Goal: Contribute content: Contribute content

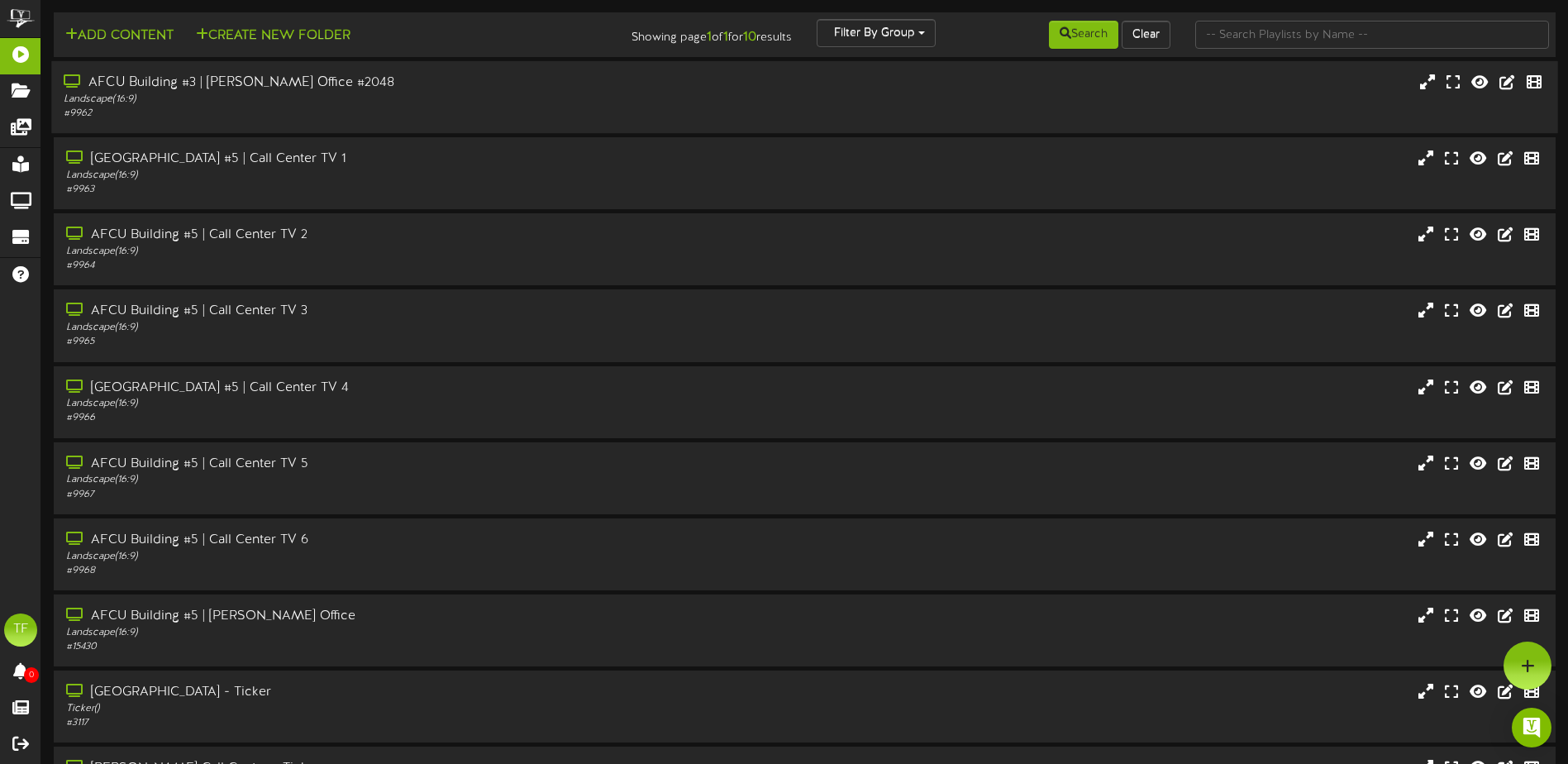
click at [351, 102] on div "Landscape ( 16:9 )" at bounding box center [365, 99] width 603 height 14
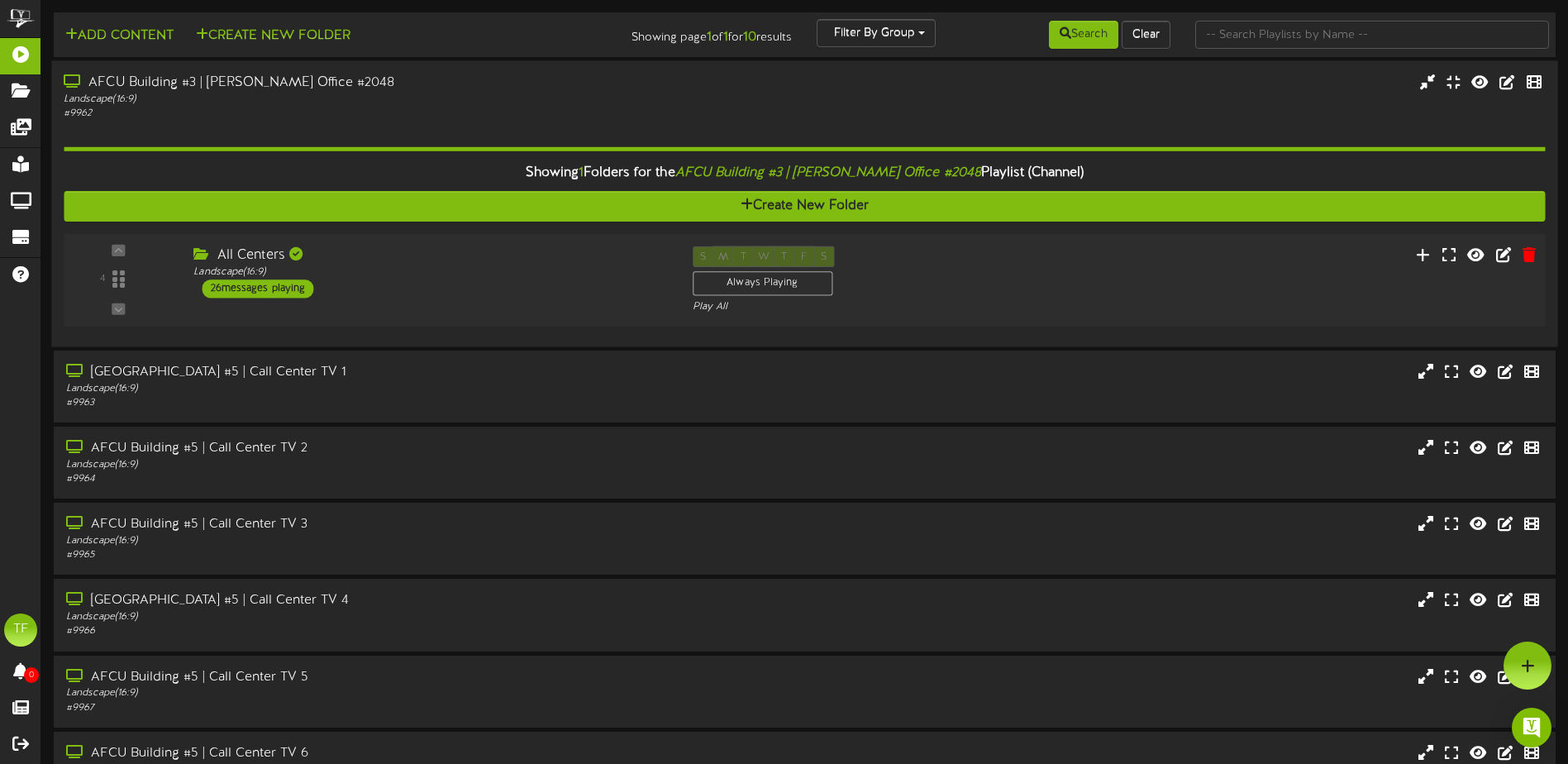
click at [452, 253] on div "All Centers" at bounding box center [430, 256] width 474 height 19
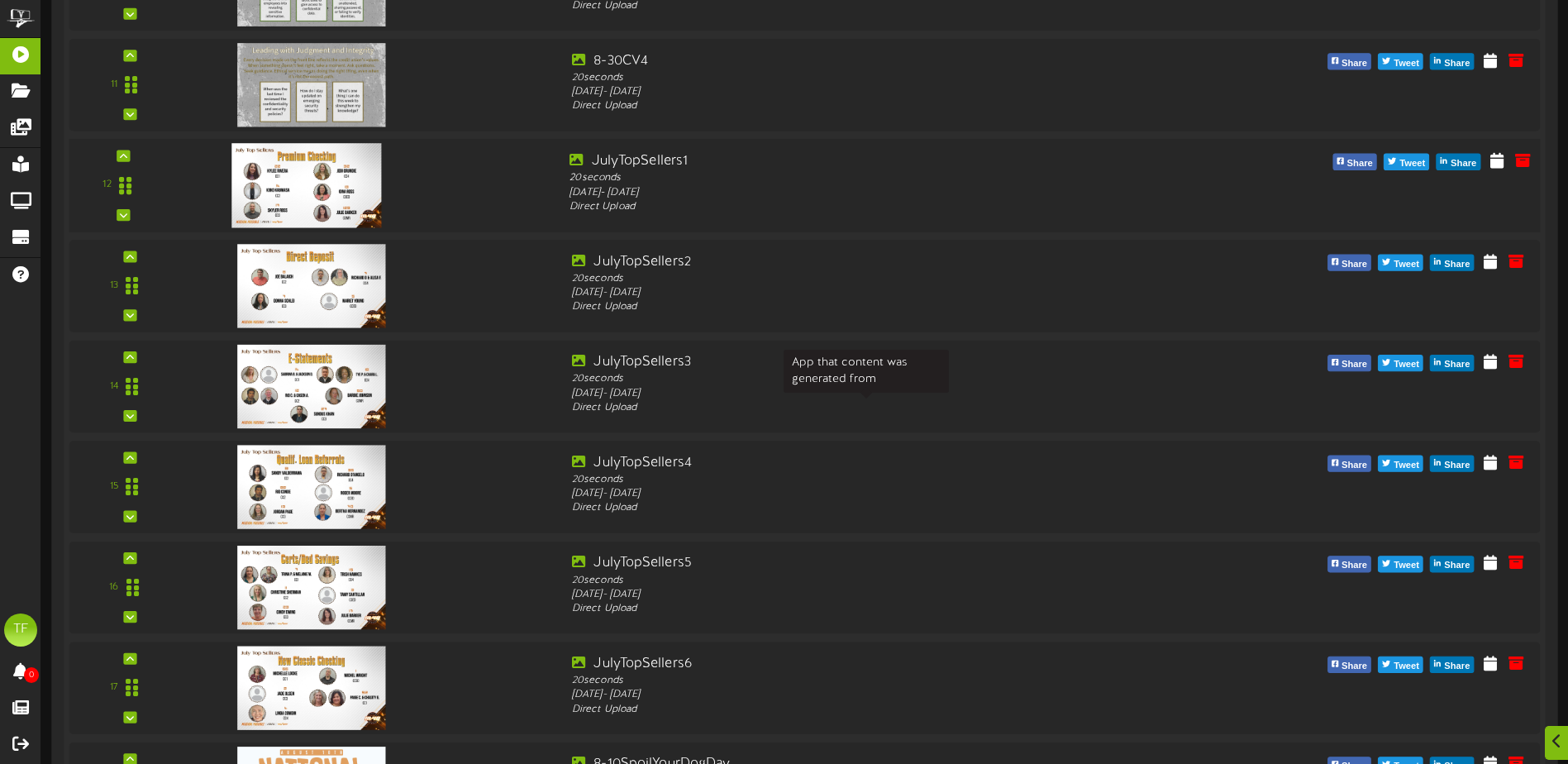
scroll to position [1323, 0]
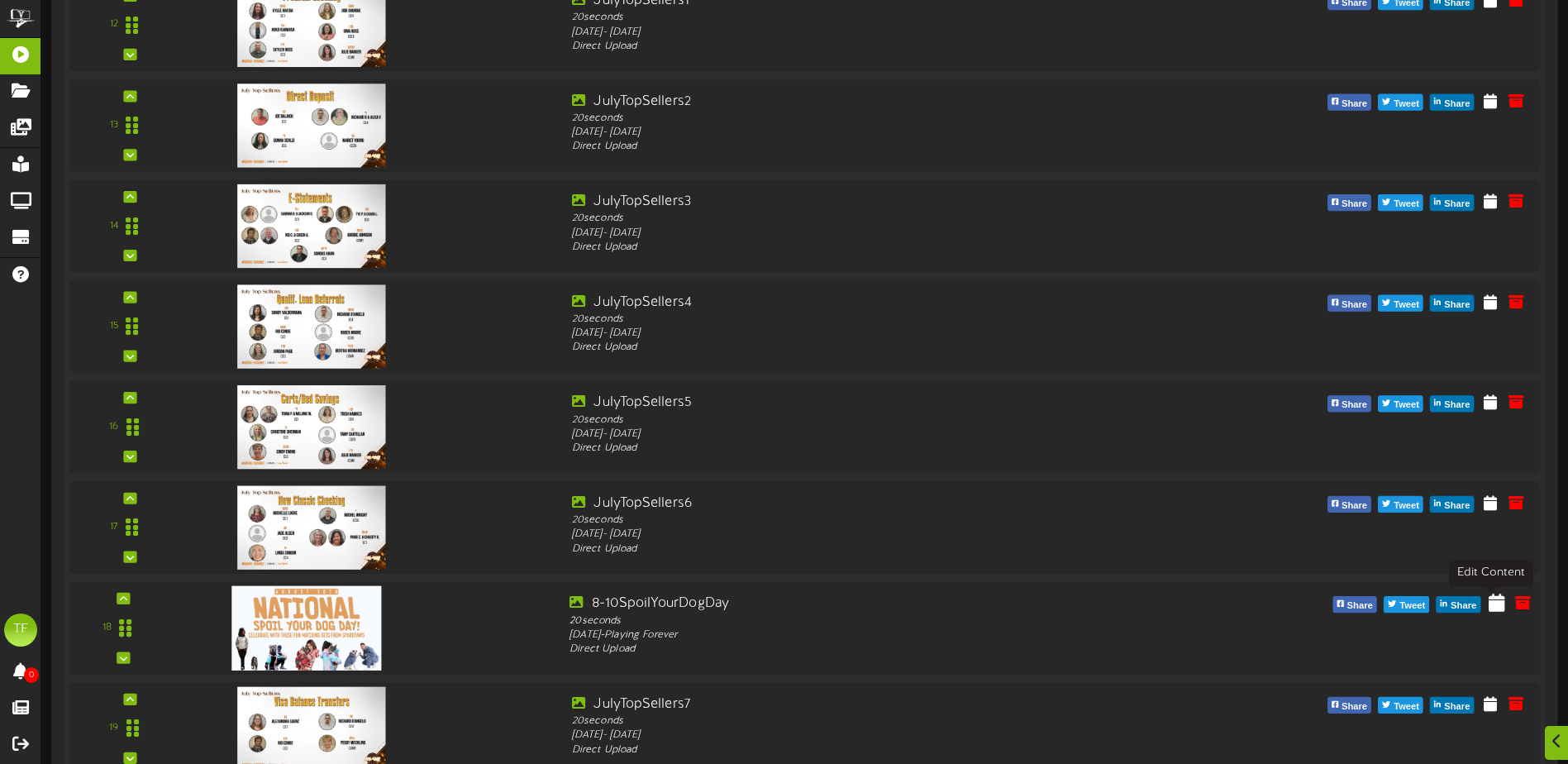
click at [1497, 608] on icon at bounding box center [1497, 602] width 17 height 18
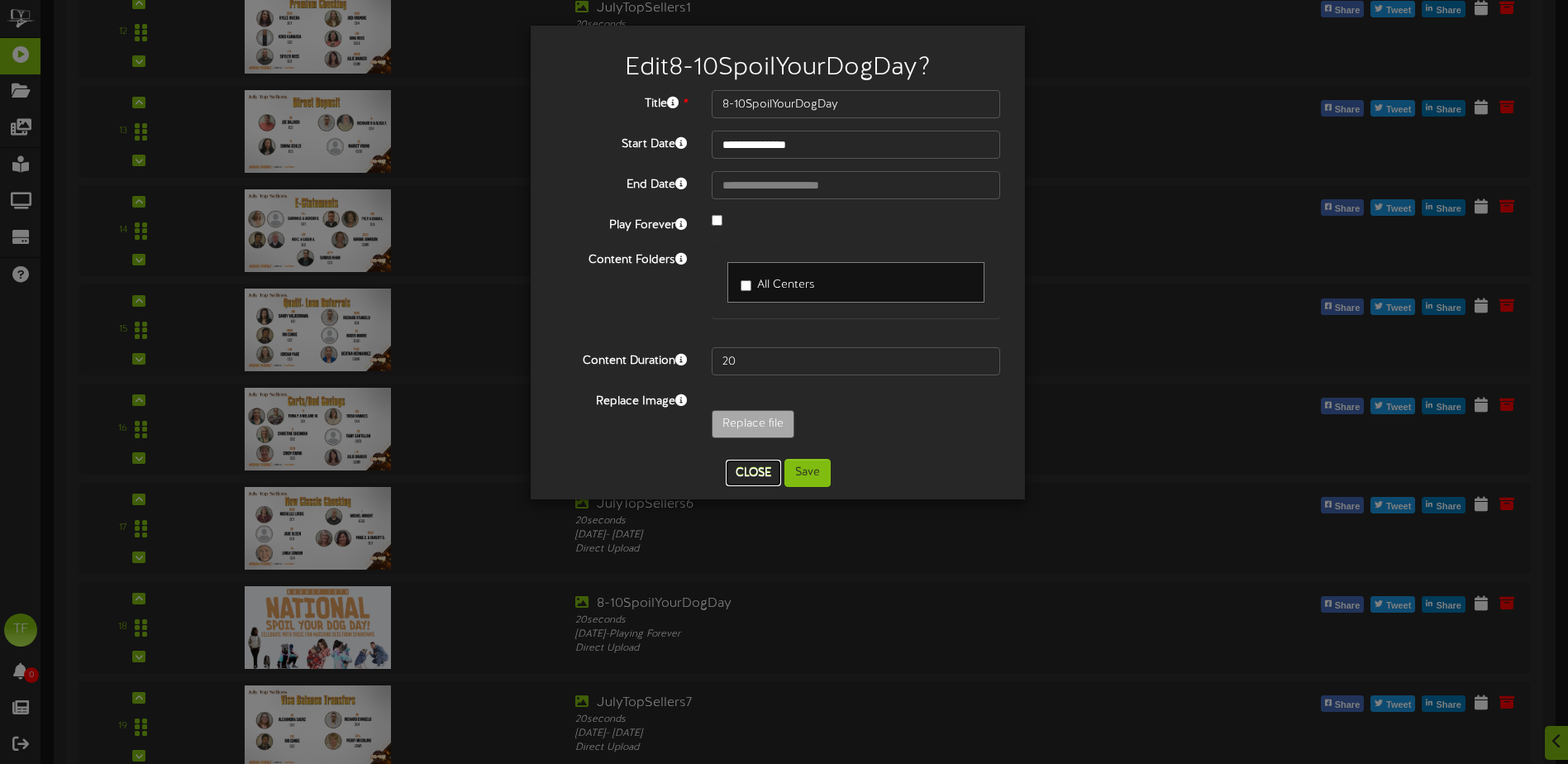
click at [759, 477] on button "Close" at bounding box center [754, 473] width 56 height 27
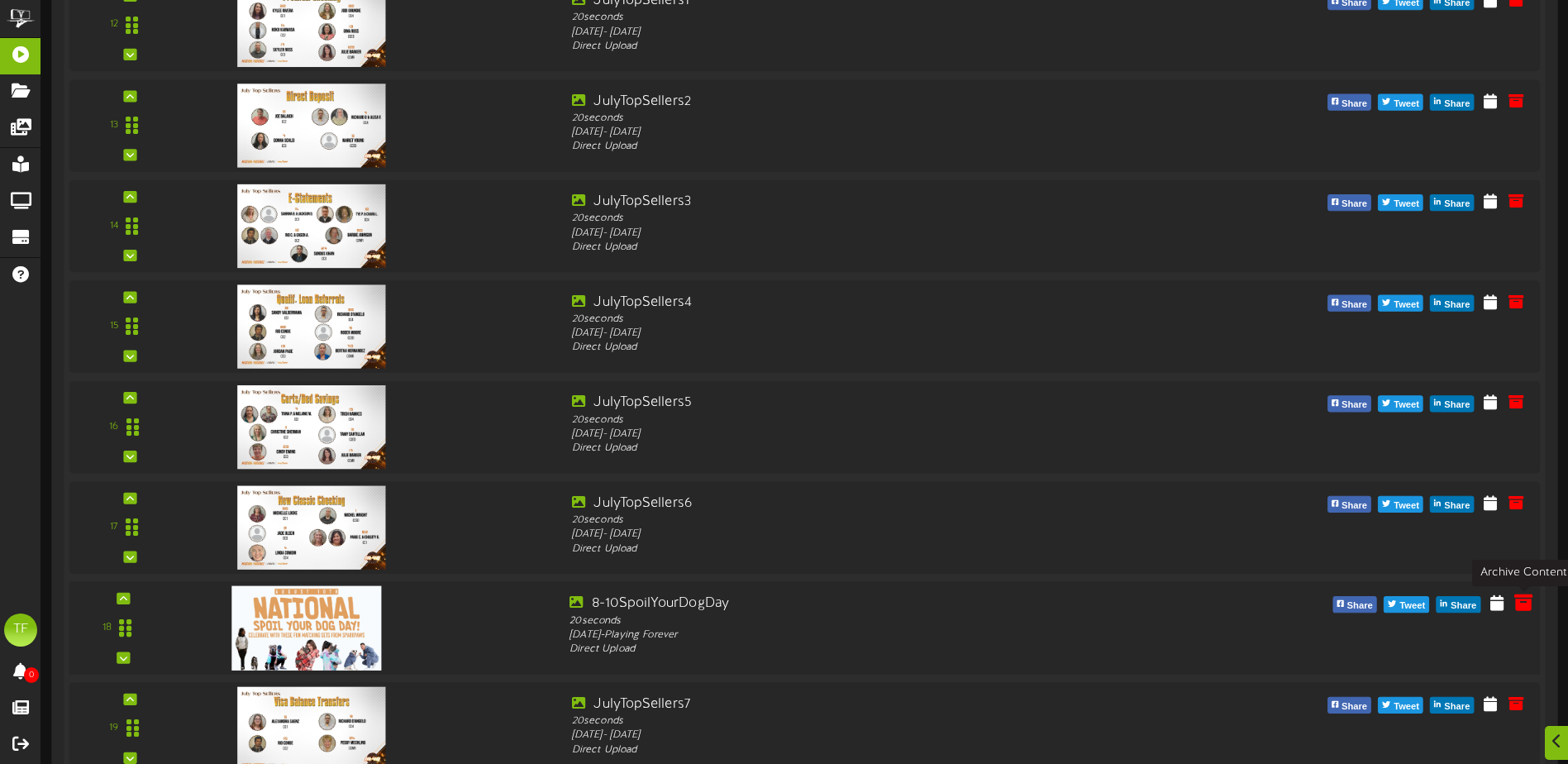
click at [1523, 606] on icon at bounding box center [1524, 602] width 18 height 18
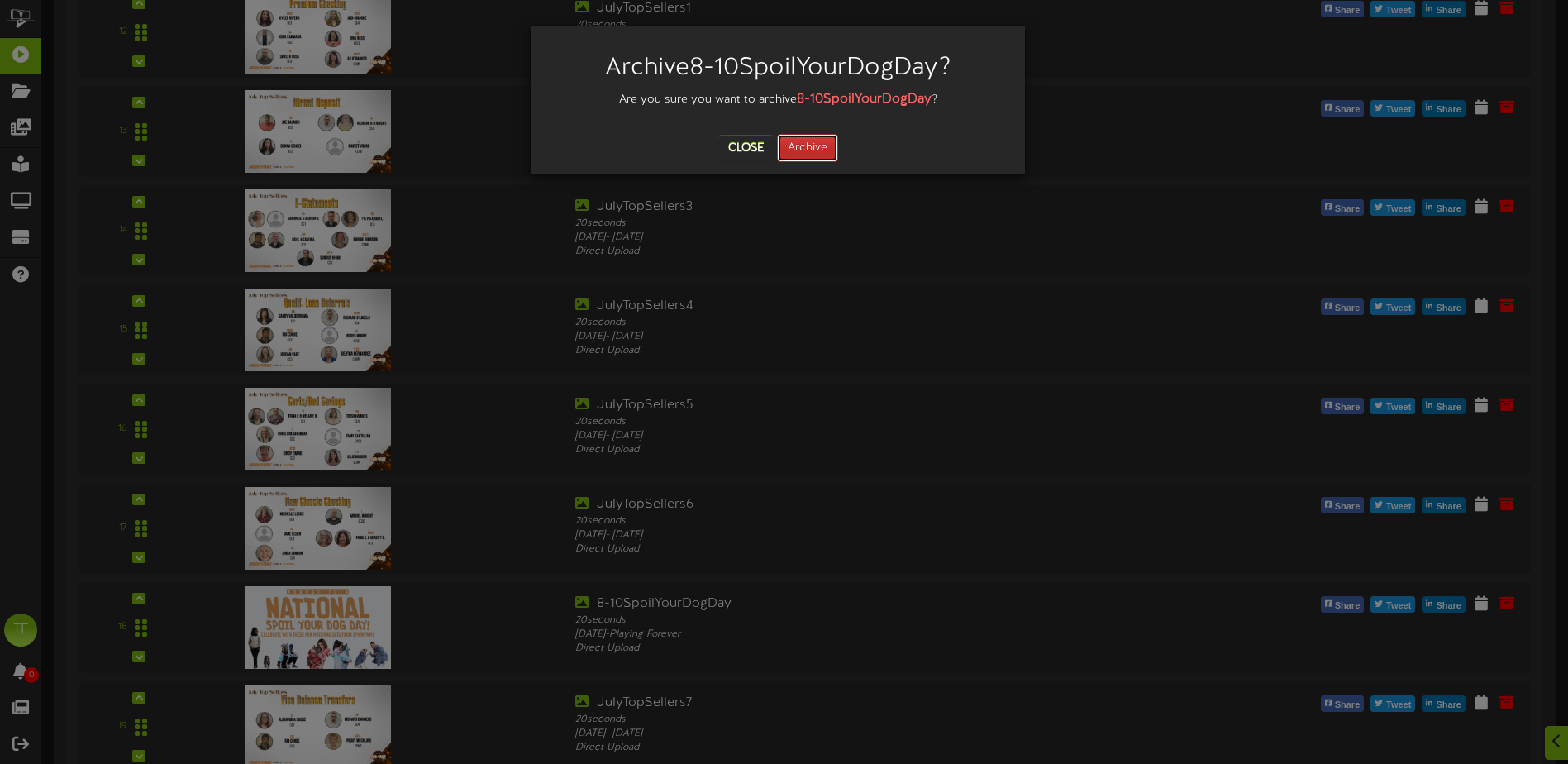
click at [803, 148] on button "Archive" at bounding box center [807, 148] width 61 height 28
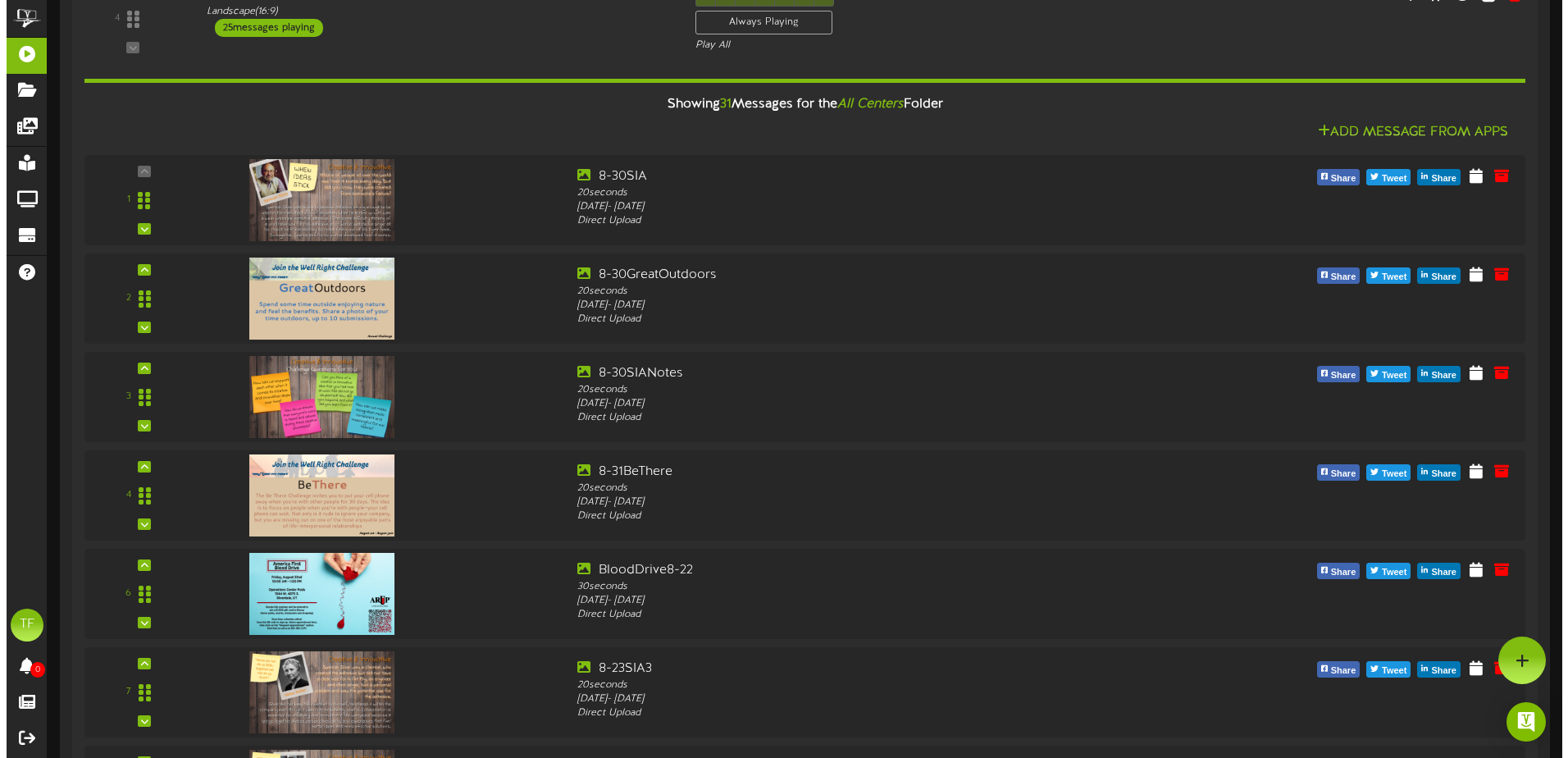
scroll to position [0, 0]
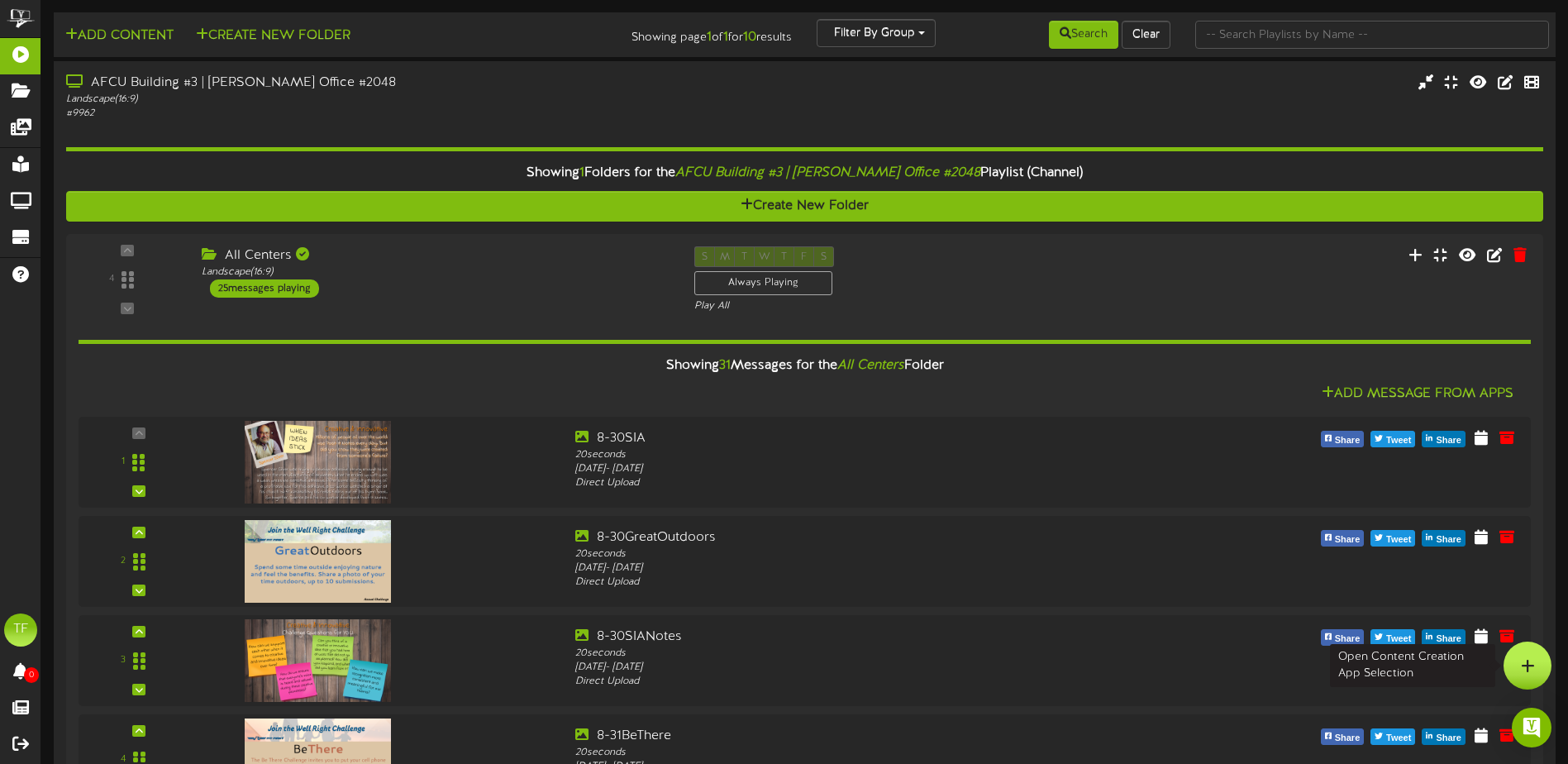
click at [1518, 666] on div at bounding box center [1528, 666] width 48 height 48
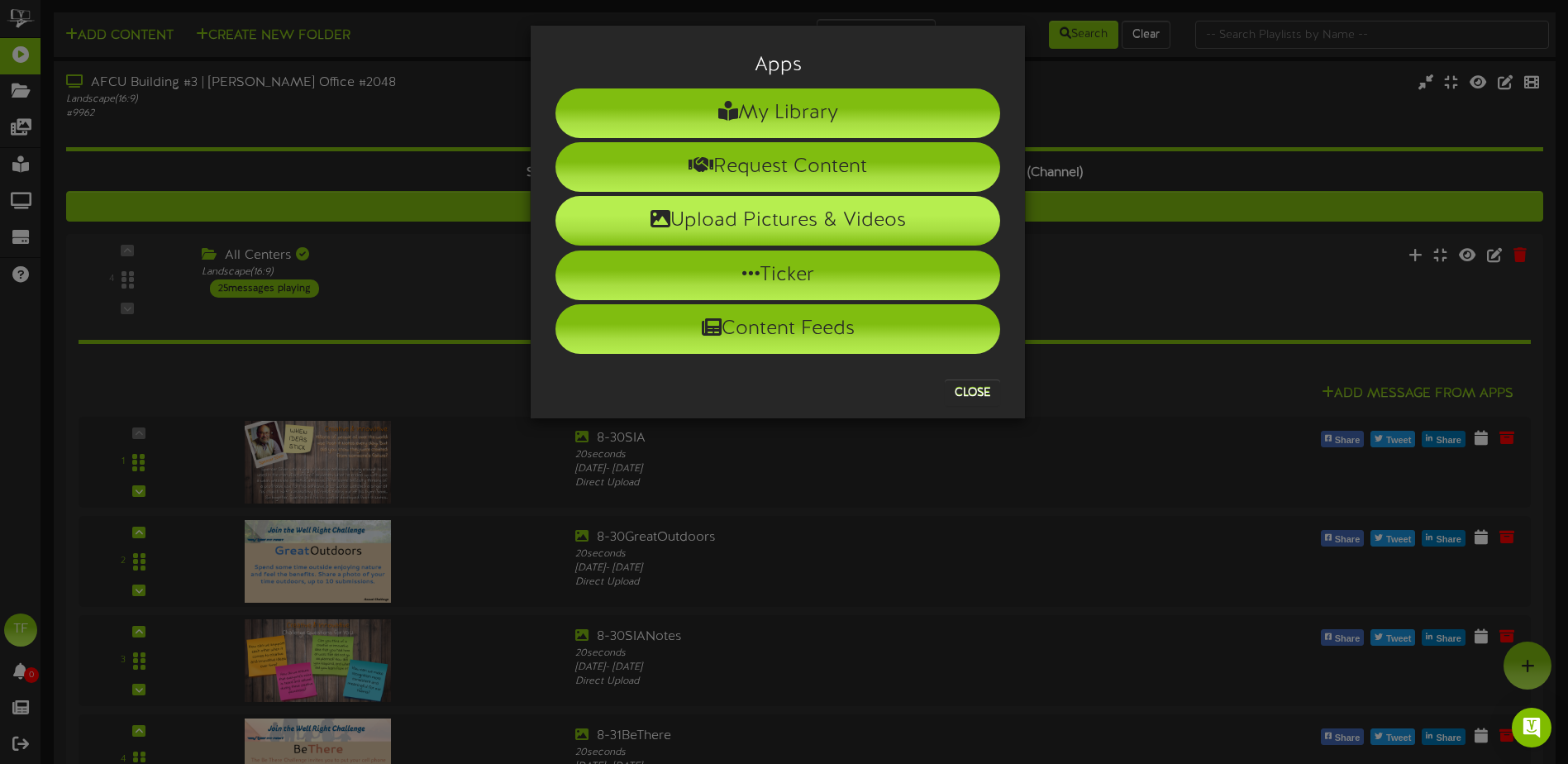
click at [829, 217] on li "Upload Pictures & Videos" at bounding box center [778, 221] width 445 height 50
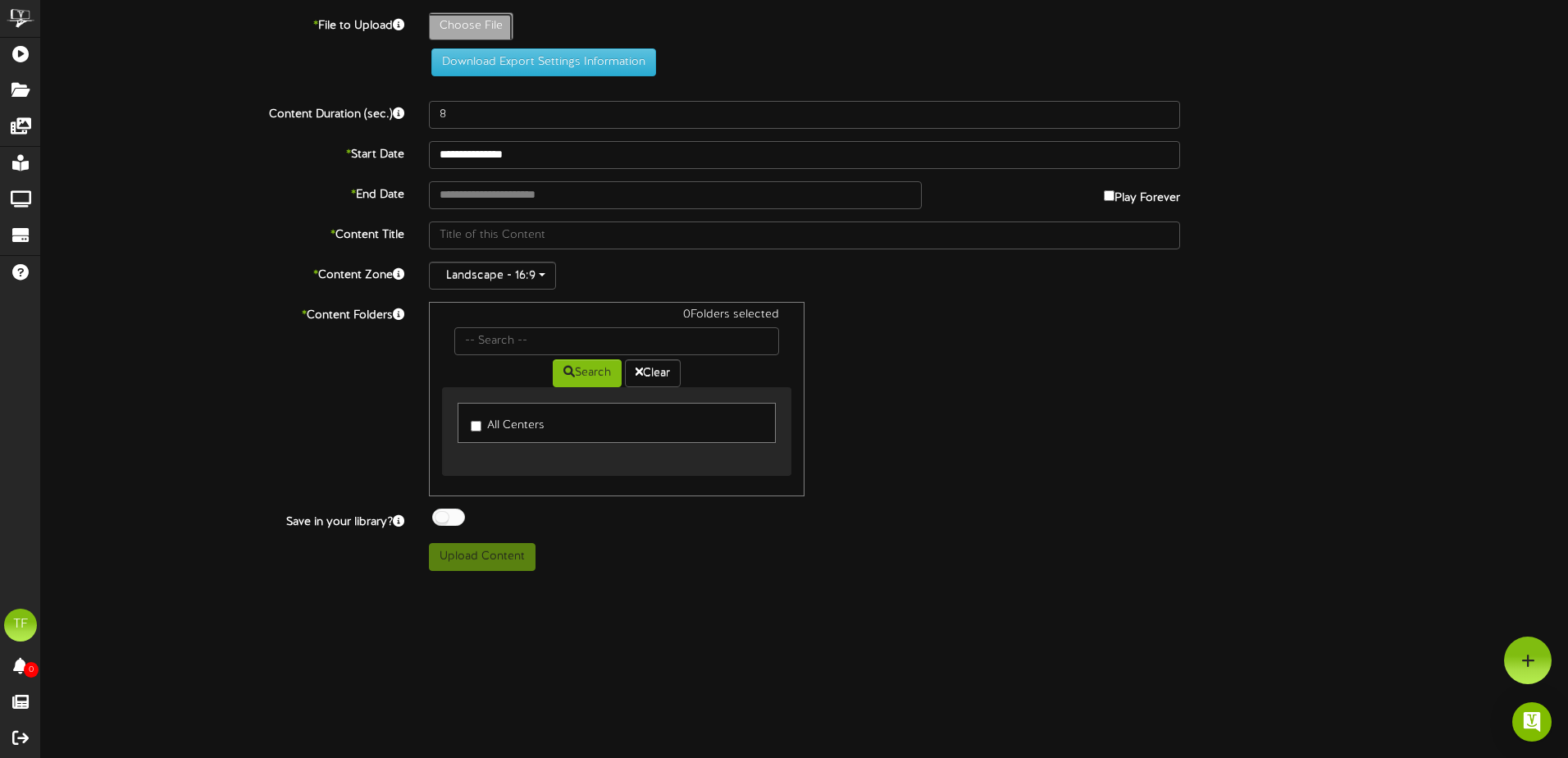
type input "**********"
type input "8-20CC1EmmaBills20"
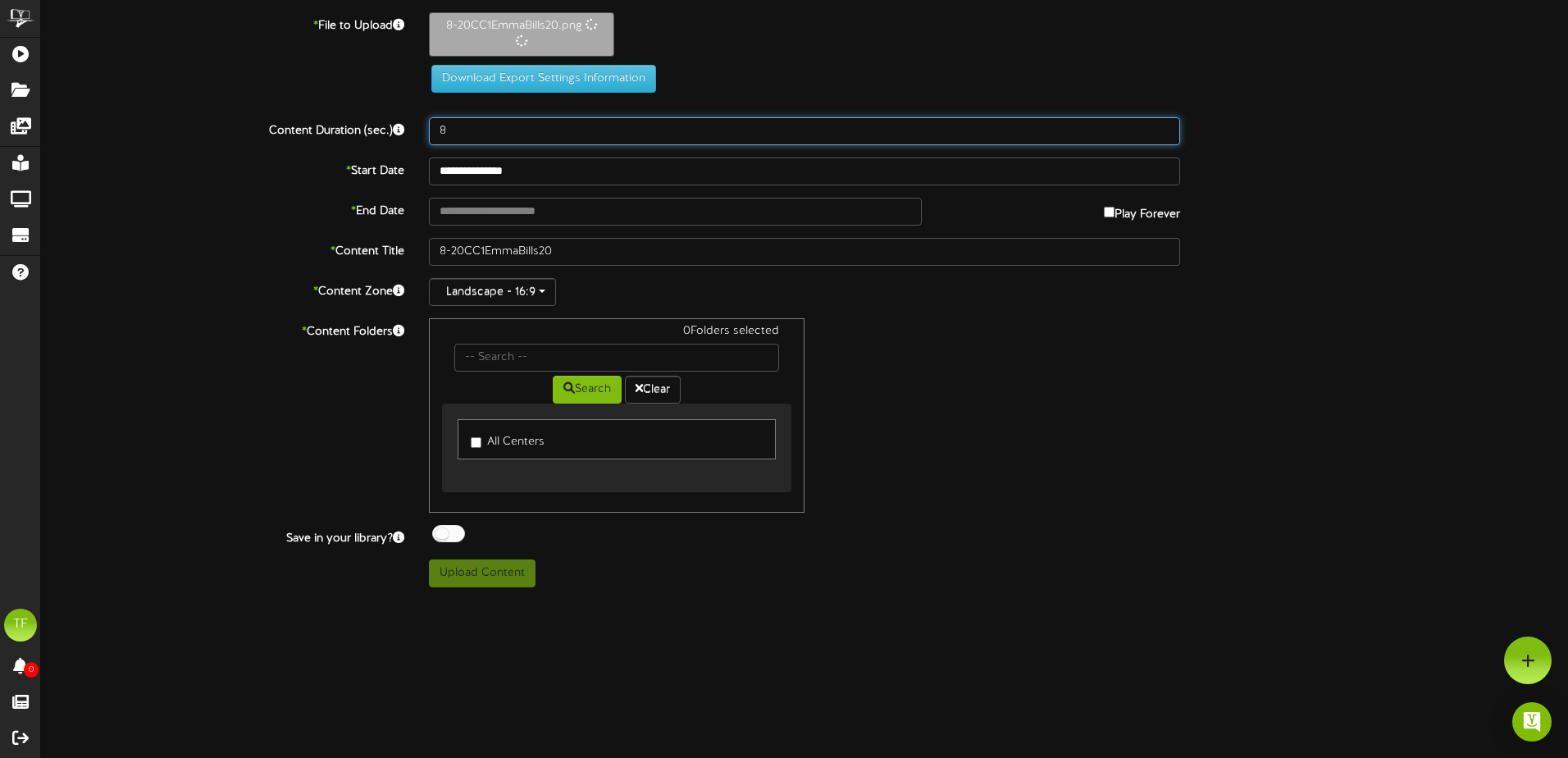
drag, startPoint x: 492, startPoint y: 133, endPoint x: 393, endPoint y: 131, distance: 99.0
click at [393, 131] on div "Content Duration (sec.) 8" at bounding box center [805, 131] width 1551 height 28
type input "20"
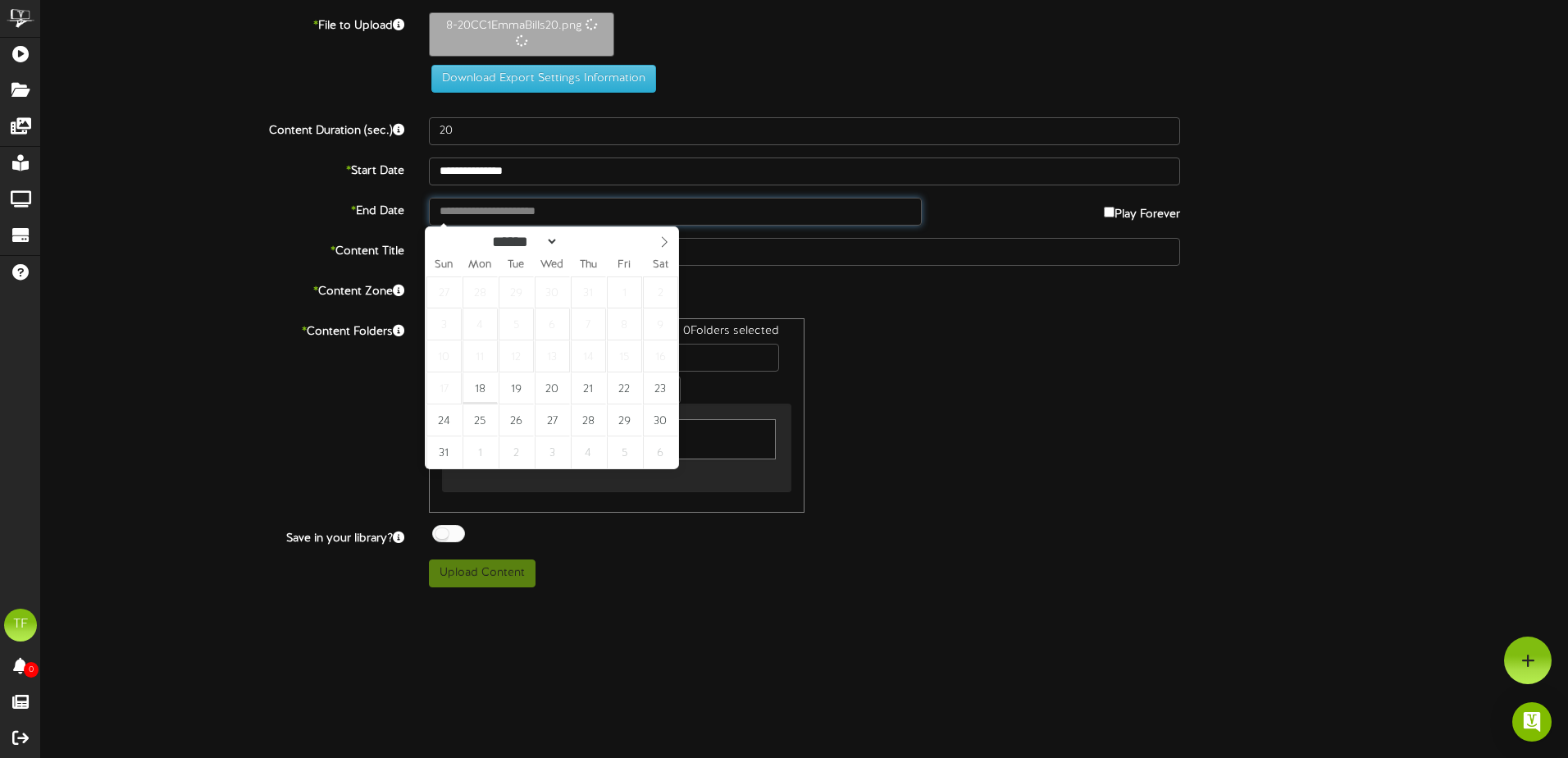
click at [572, 212] on input "text" at bounding box center [675, 212] width 493 height 28
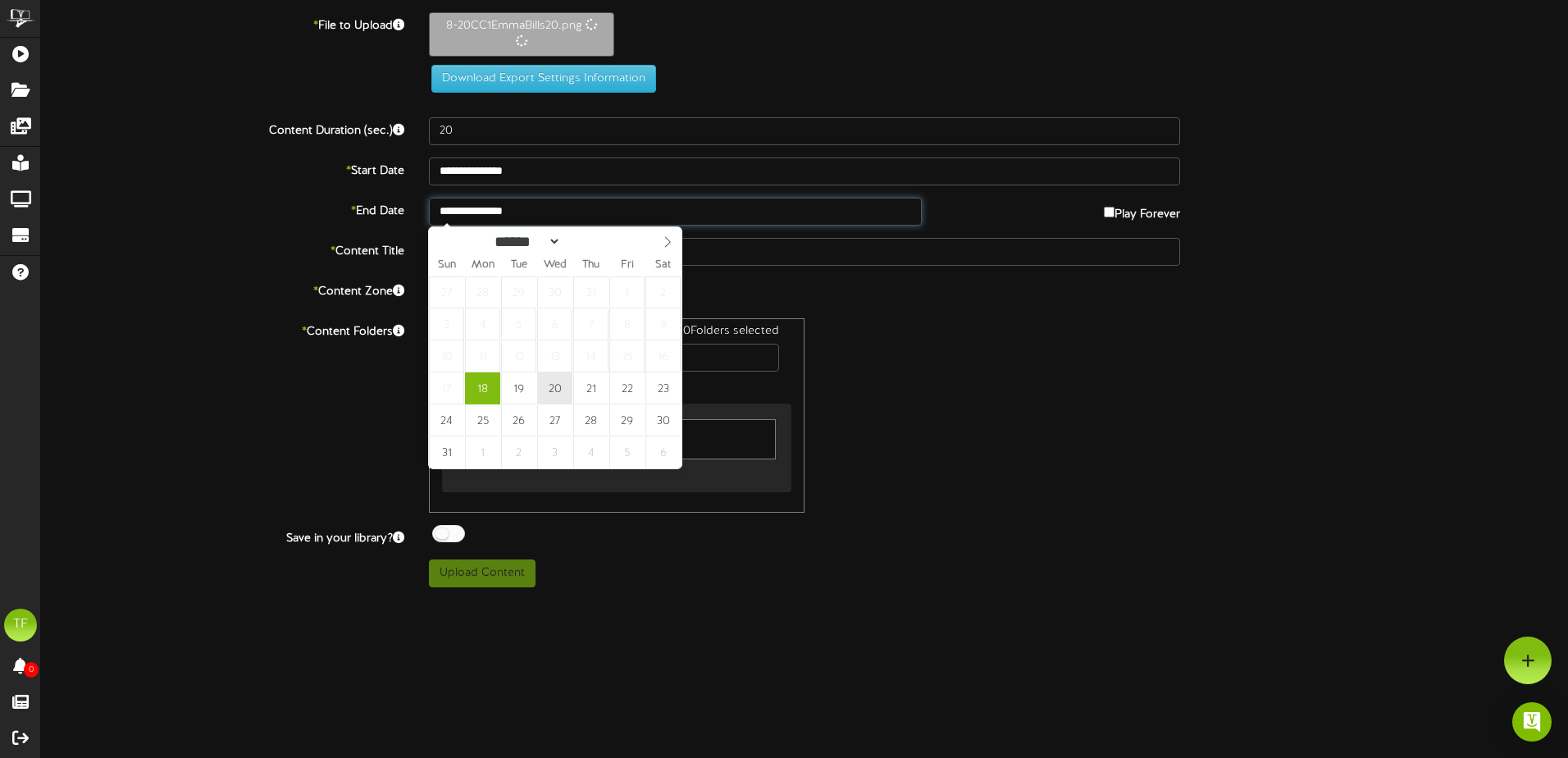
type input "**********"
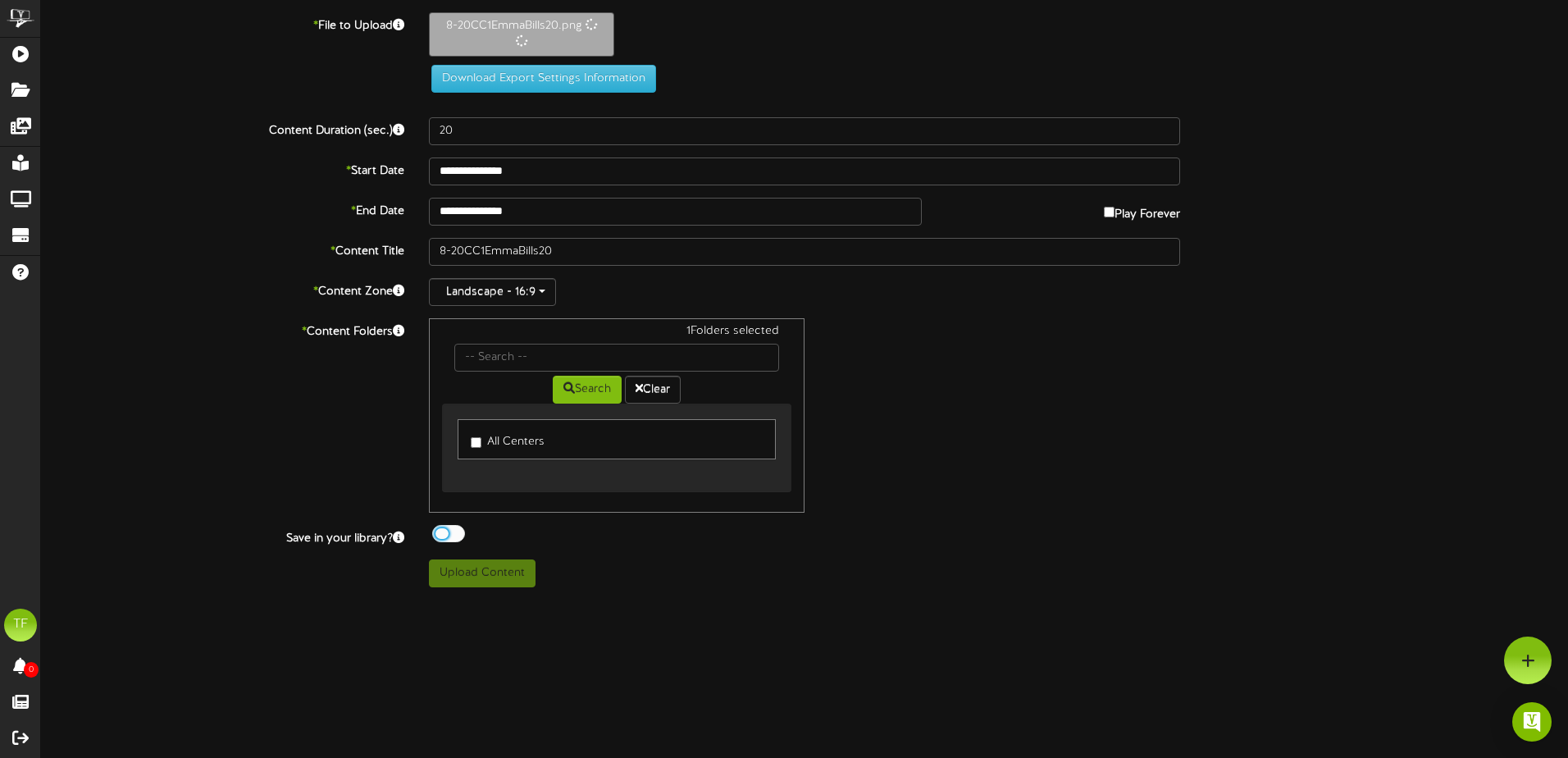
click at [444, 535] on div at bounding box center [449, 533] width 33 height 17
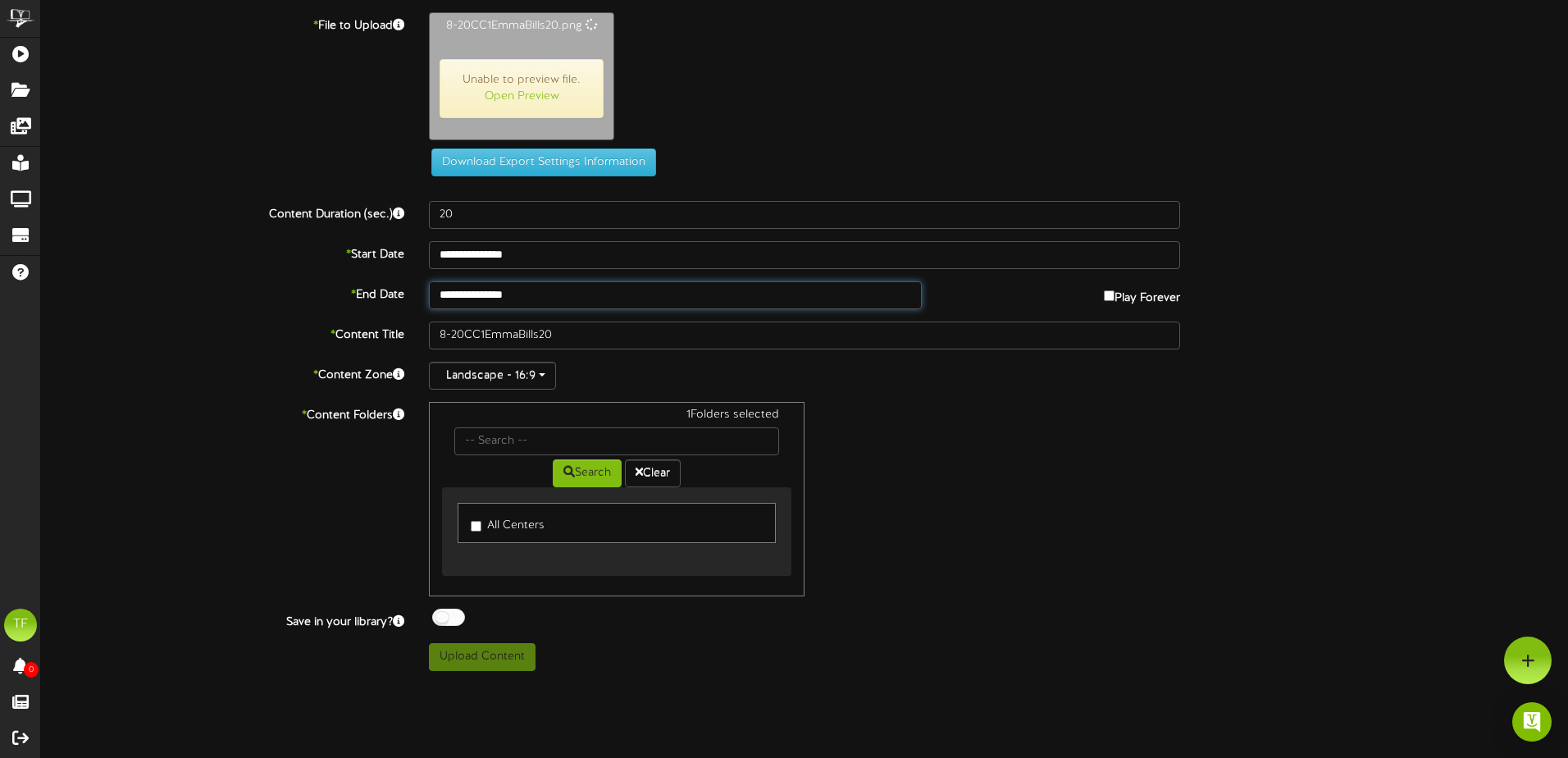
click at [553, 303] on input "**********" at bounding box center [675, 296] width 493 height 28
click at [449, 617] on div at bounding box center [449, 617] width 33 height 17
click at [444, 622] on div at bounding box center [449, 617] width 33 height 17
click at [496, 81] on span "Unable to preview file. Open Preview" at bounding box center [521, 88] width 164 height 59
